Goal: Navigation & Orientation: Understand site structure

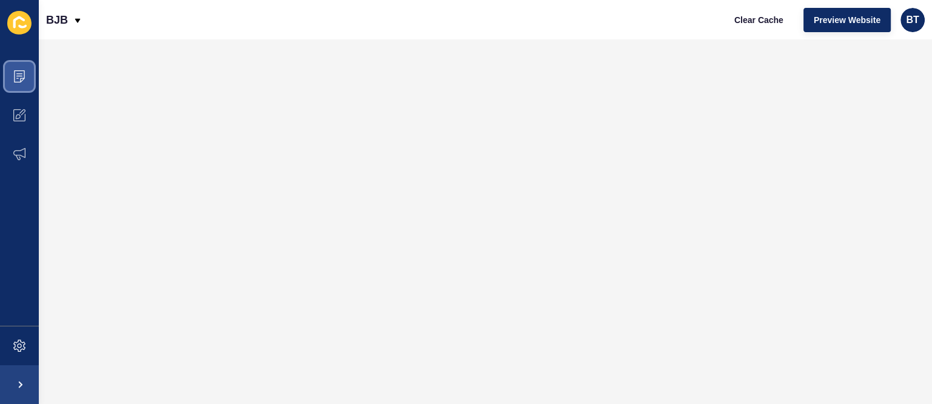
click at [19, 72] on icon at bounding box center [19, 76] width 12 height 12
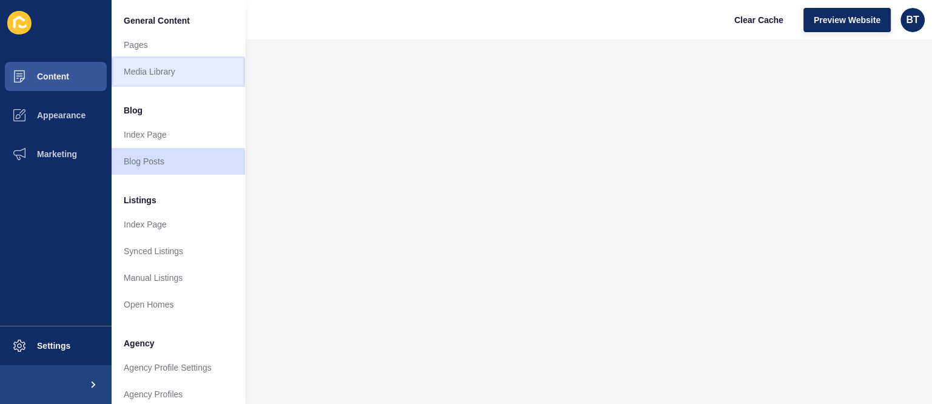
click at [189, 79] on link "Media Library" at bounding box center [178, 71] width 133 height 27
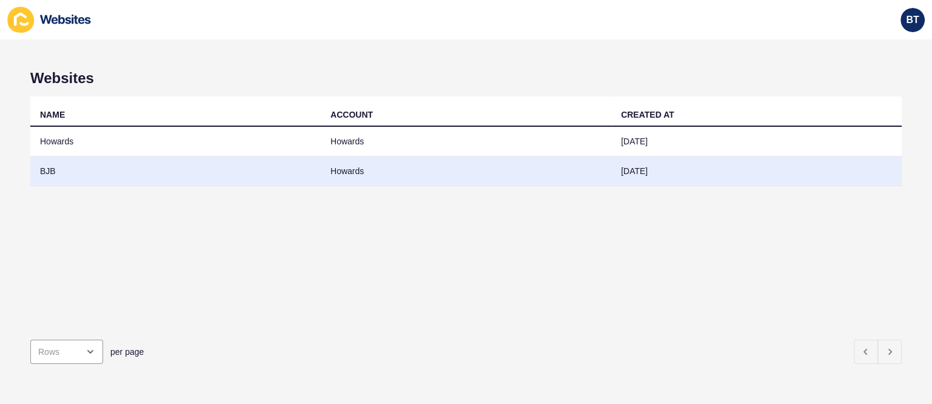
click at [96, 175] on td "BJB" at bounding box center [175, 171] width 290 height 30
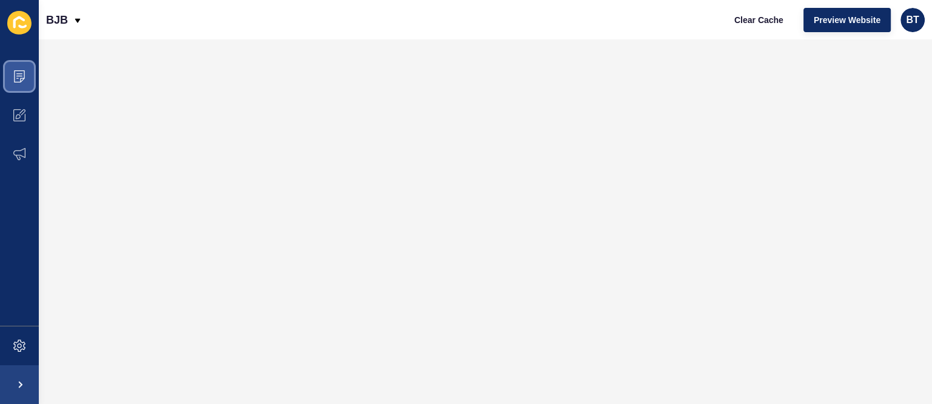
click at [17, 76] on icon at bounding box center [19, 76] width 12 height 12
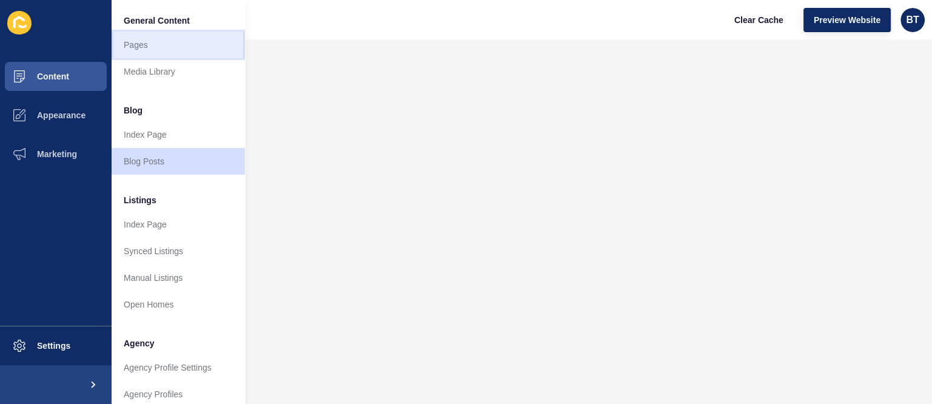
click at [175, 49] on link "Pages" at bounding box center [178, 45] width 133 height 27
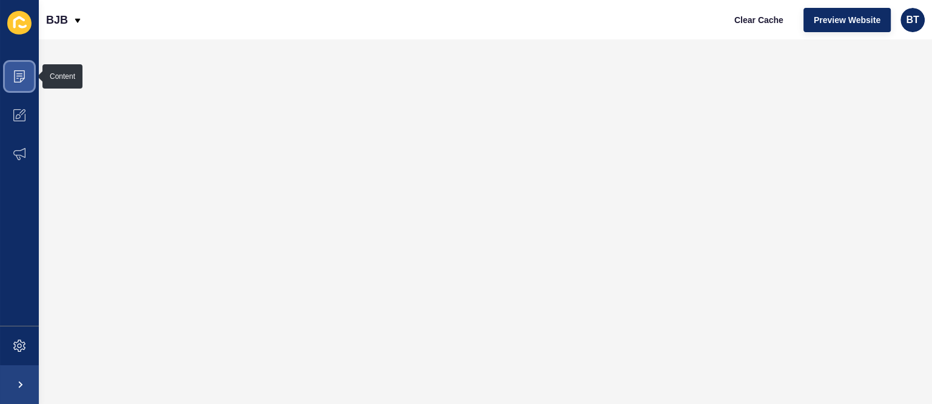
click at [21, 69] on span at bounding box center [19, 76] width 39 height 39
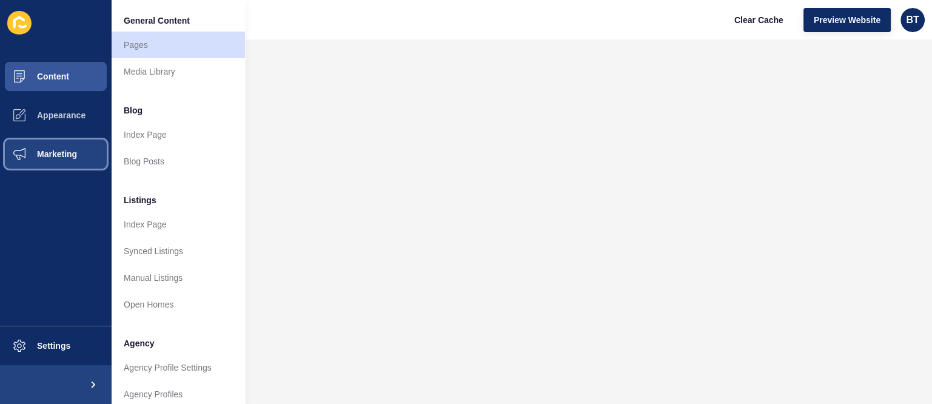
click at [59, 154] on span "Marketing" at bounding box center [37, 154] width 79 height 10
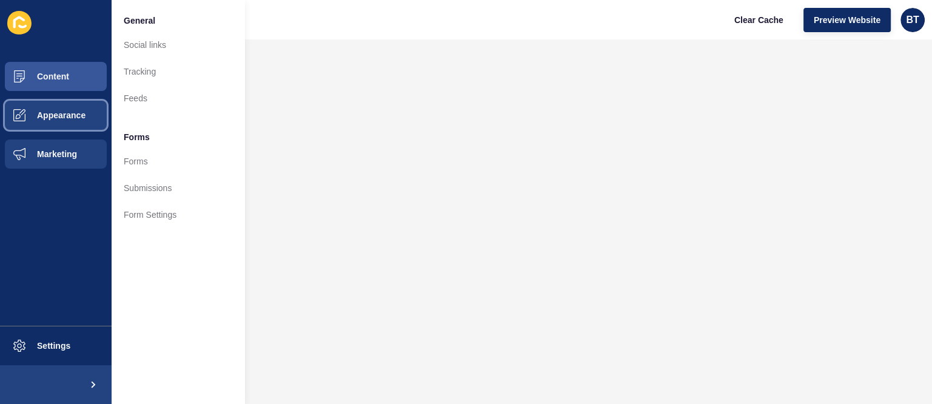
click at [62, 124] on button "Appearance" at bounding box center [56, 115] width 112 height 39
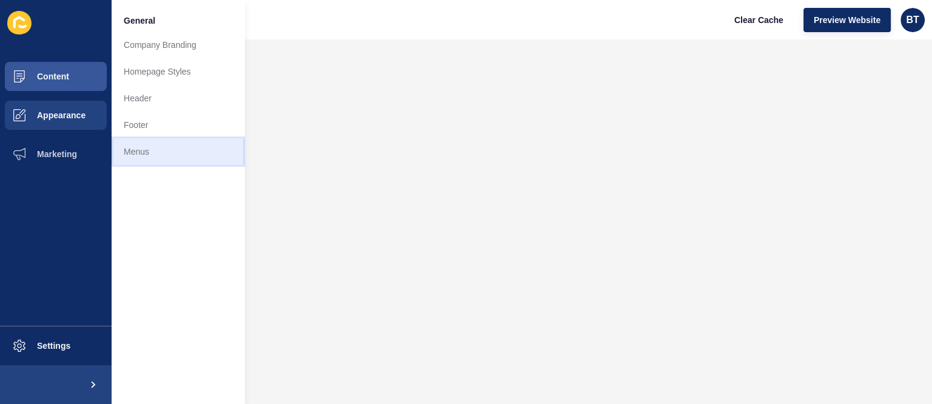
click at [165, 142] on link "Menus" at bounding box center [178, 151] width 133 height 27
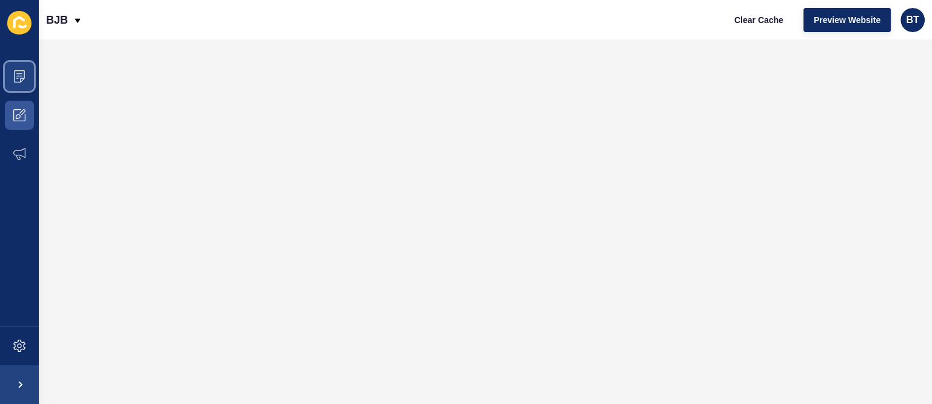
click at [12, 72] on span at bounding box center [19, 76] width 39 height 39
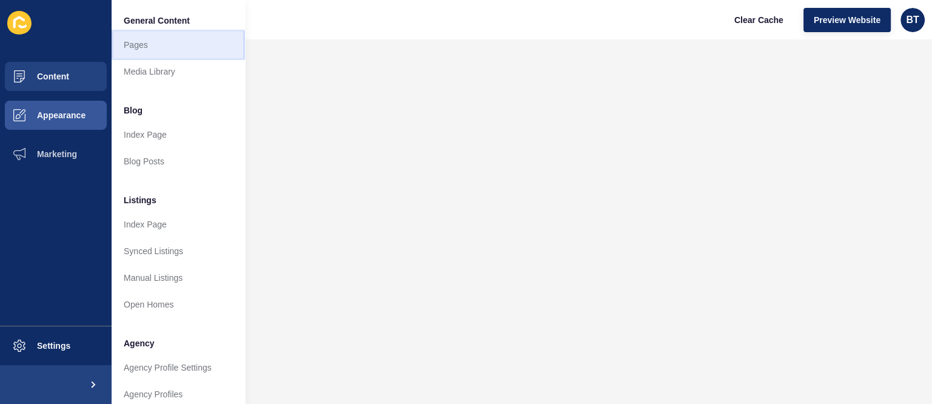
click at [188, 39] on link "Pages" at bounding box center [178, 45] width 133 height 27
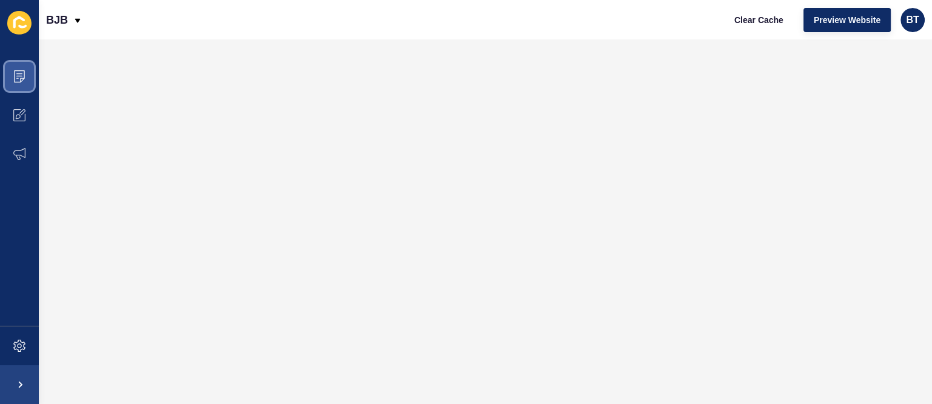
click at [27, 70] on span at bounding box center [19, 76] width 39 height 39
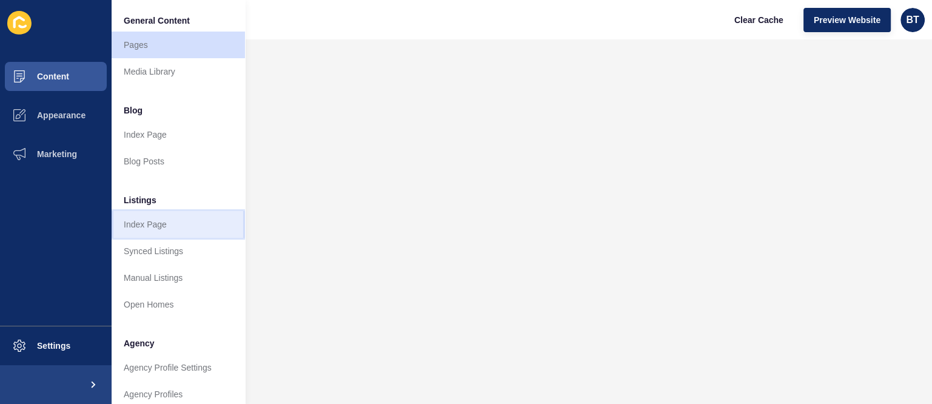
click at [164, 222] on link "Index Page" at bounding box center [178, 224] width 133 height 27
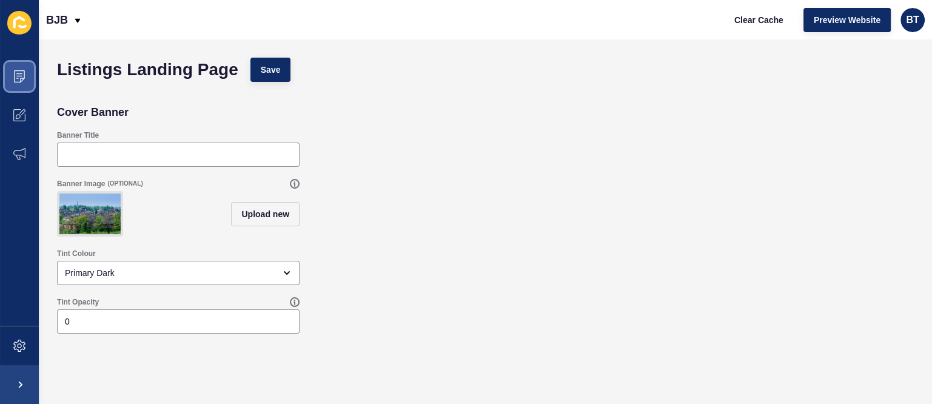
click at [3, 66] on span at bounding box center [19, 76] width 39 height 39
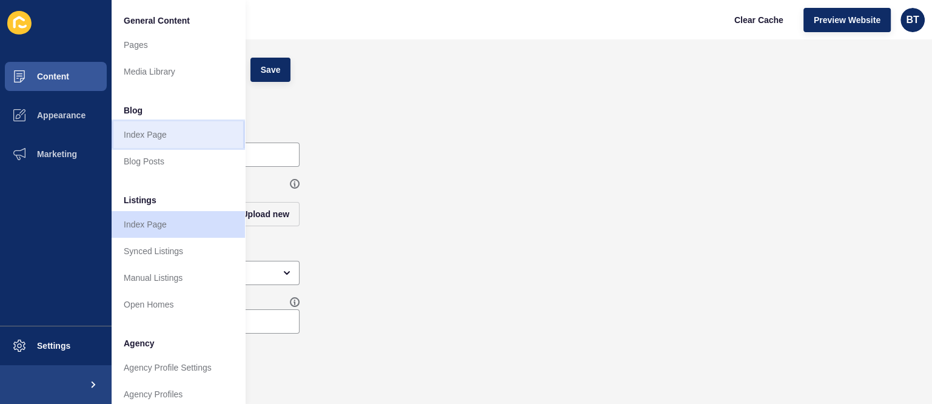
click at [143, 136] on link "Index Page" at bounding box center [178, 134] width 133 height 27
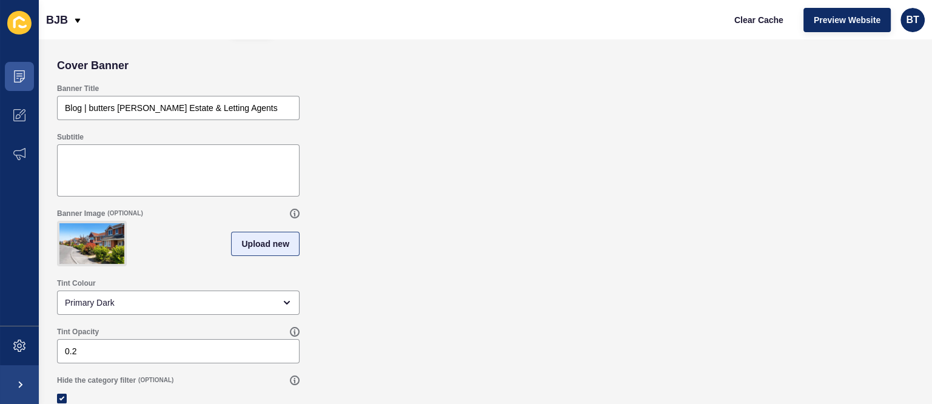
scroll to position [69, 0]
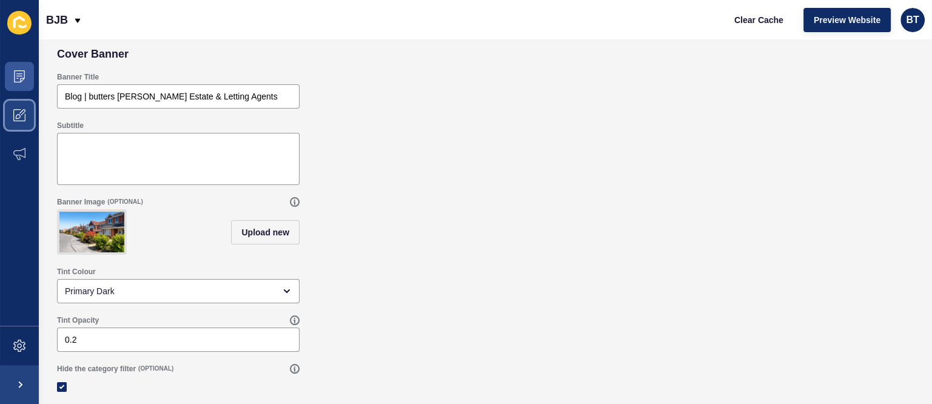
click at [22, 109] on icon at bounding box center [19, 115] width 12 height 12
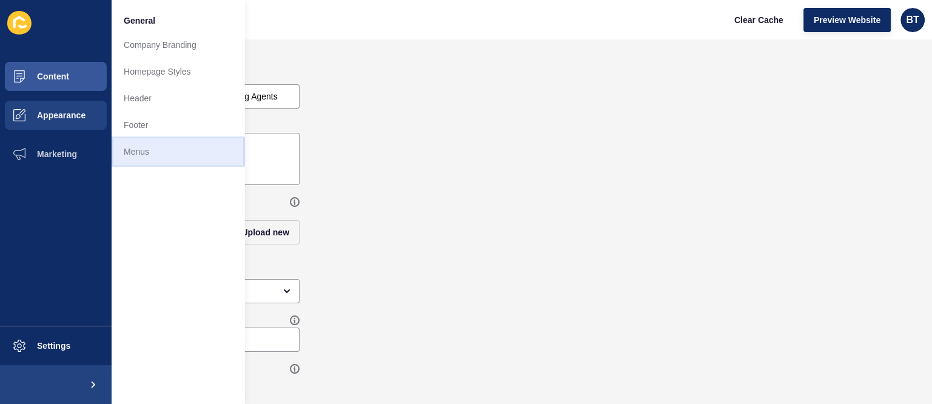
click at [187, 142] on link "Menus" at bounding box center [178, 151] width 133 height 27
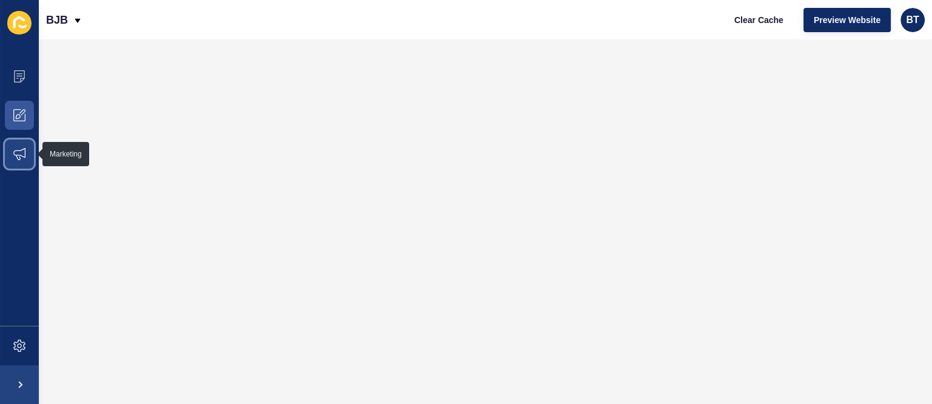
click at [19, 149] on icon at bounding box center [19, 154] width 12 height 12
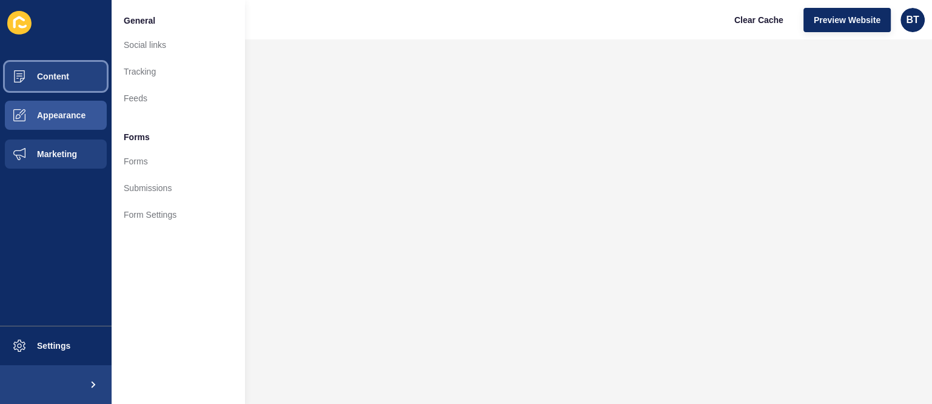
click at [35, 76] on span "Content" at bounding box center [33, 77] width 71 height 10
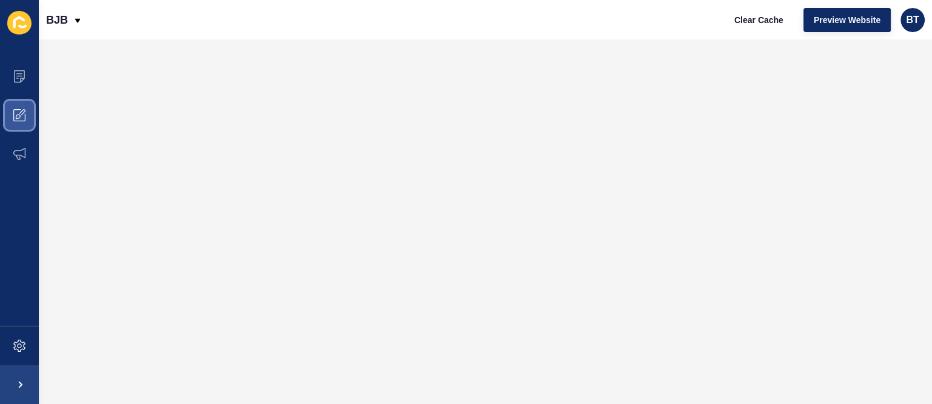
click at [17, 106] on span at bounding box center [19, 115] width 39 height 39
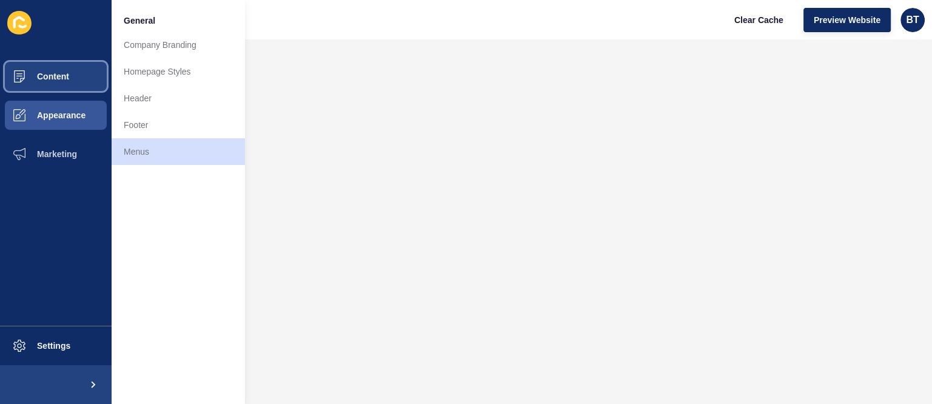
click at [29, 73] on span "Content" at bounding box center [33, 77] width 71 height 10
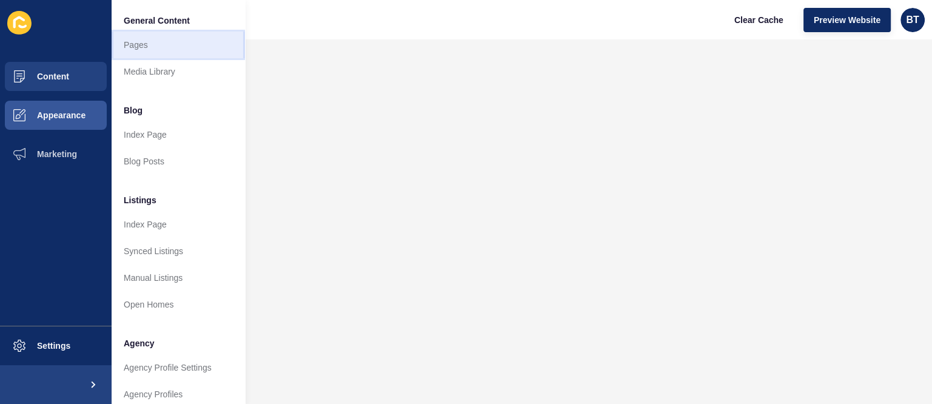
click at [211, 48] on link "Pages" at bounding box center [178, 45] width 133 height 27
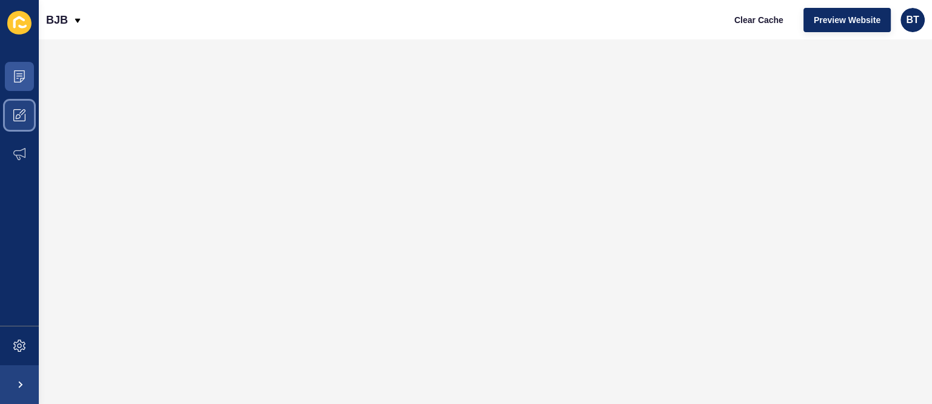
click at [27, 106] on span at bounding box center [19, 115] width 39 height 39
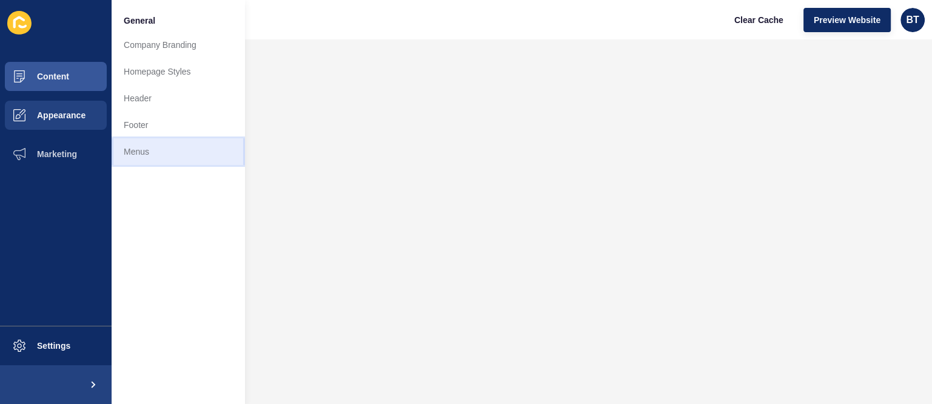
click at [122, 156] on link "Menus" at bounding box center [178, 151] width 133 height 27
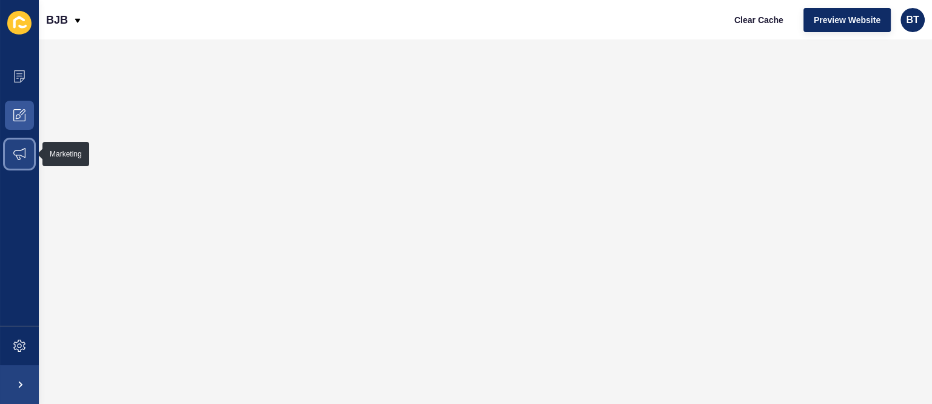
click at [19, 147] on span at bounding box center [19, 154] width 39 height 39
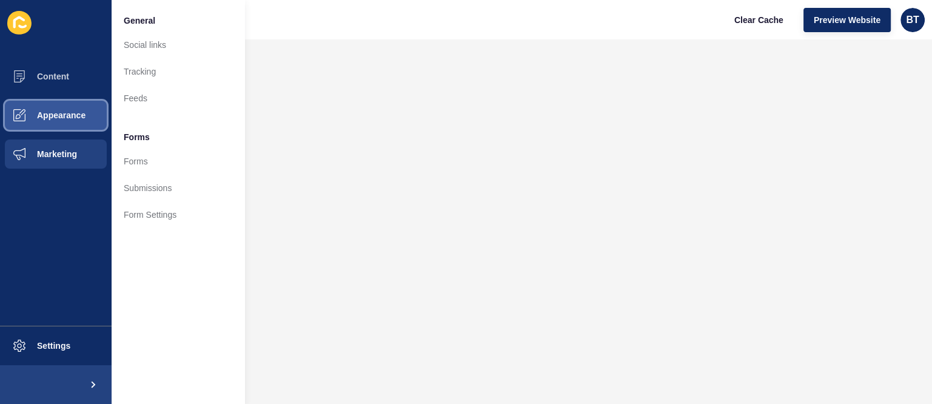
click at [80, 122] on button "Appearance" at bounding box center [56, 115] width 112 height 39
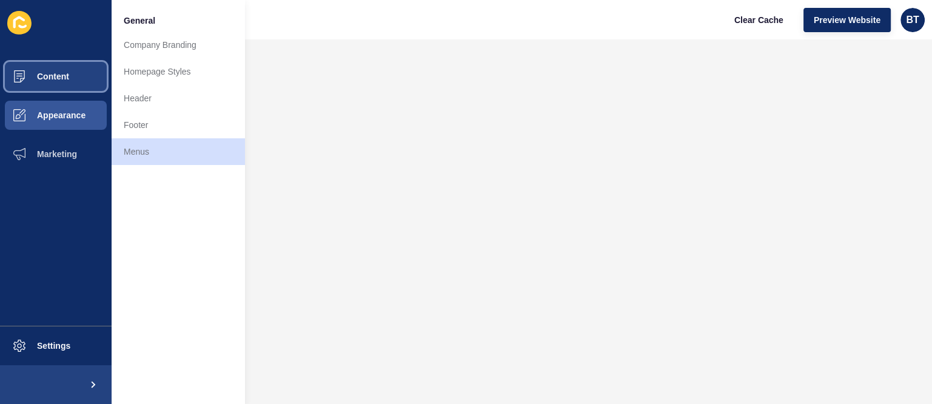
click at [89, 78] on button "Content" at bounding box center [56, 76] width 112 height 39
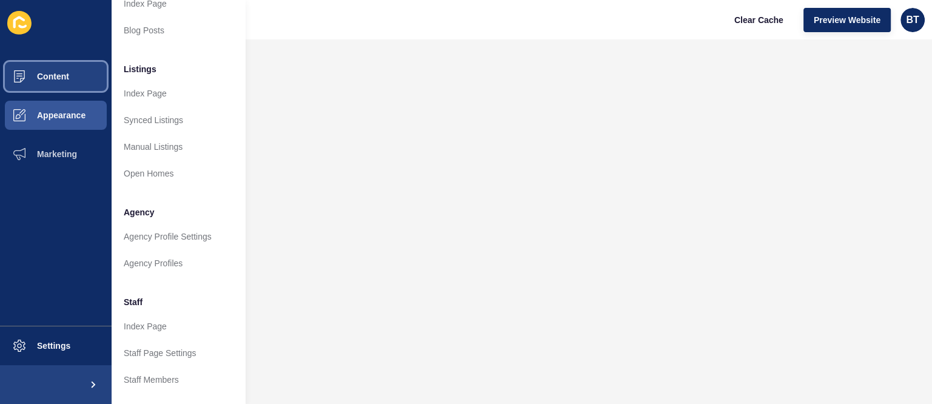
scroll to position [202, 0]
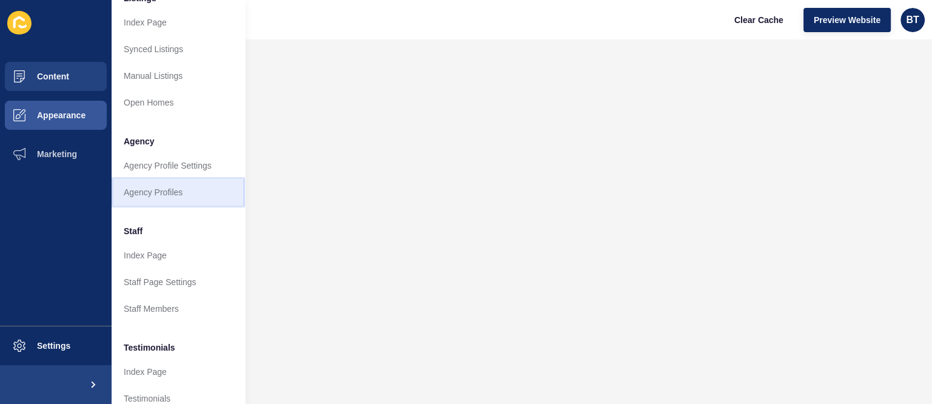
click at [156, 185] on link "Agency Profiles" at bounding box center [178, 192] width 133 height 27
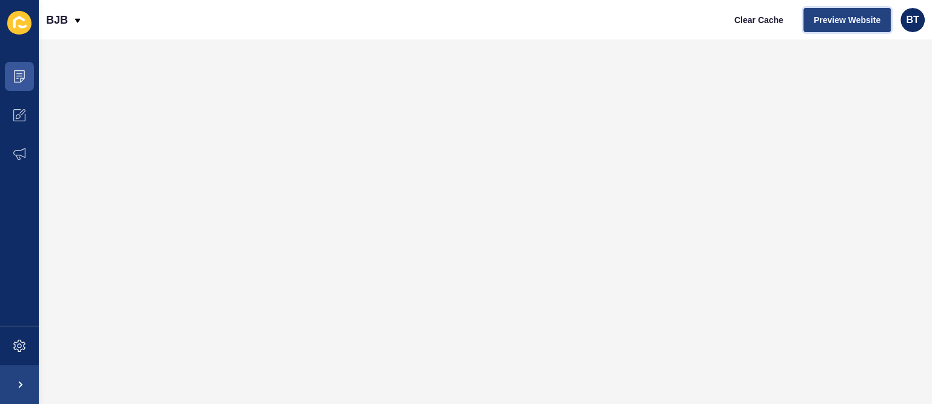
click at [828, 19] on span "Preview Website" at bounding box center [847, 20] width 67 height 12
click at [827, 25] on span "Preview Website" at bounding box center [847, 20] width 67 height 12
